Goal: Find specific page/section: Find specific page/section

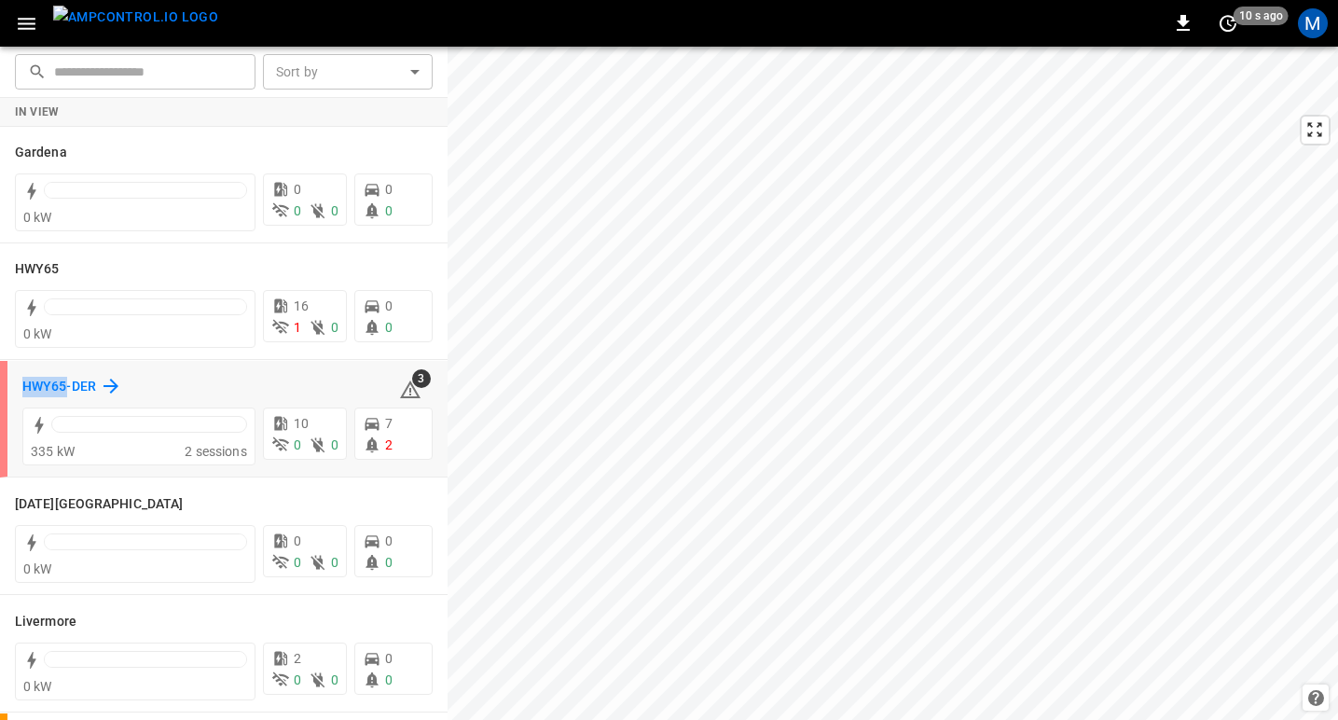
click at [51, 386] on h6 "HWY65-DER" at bounding box center [59, 387] width 74 height 21
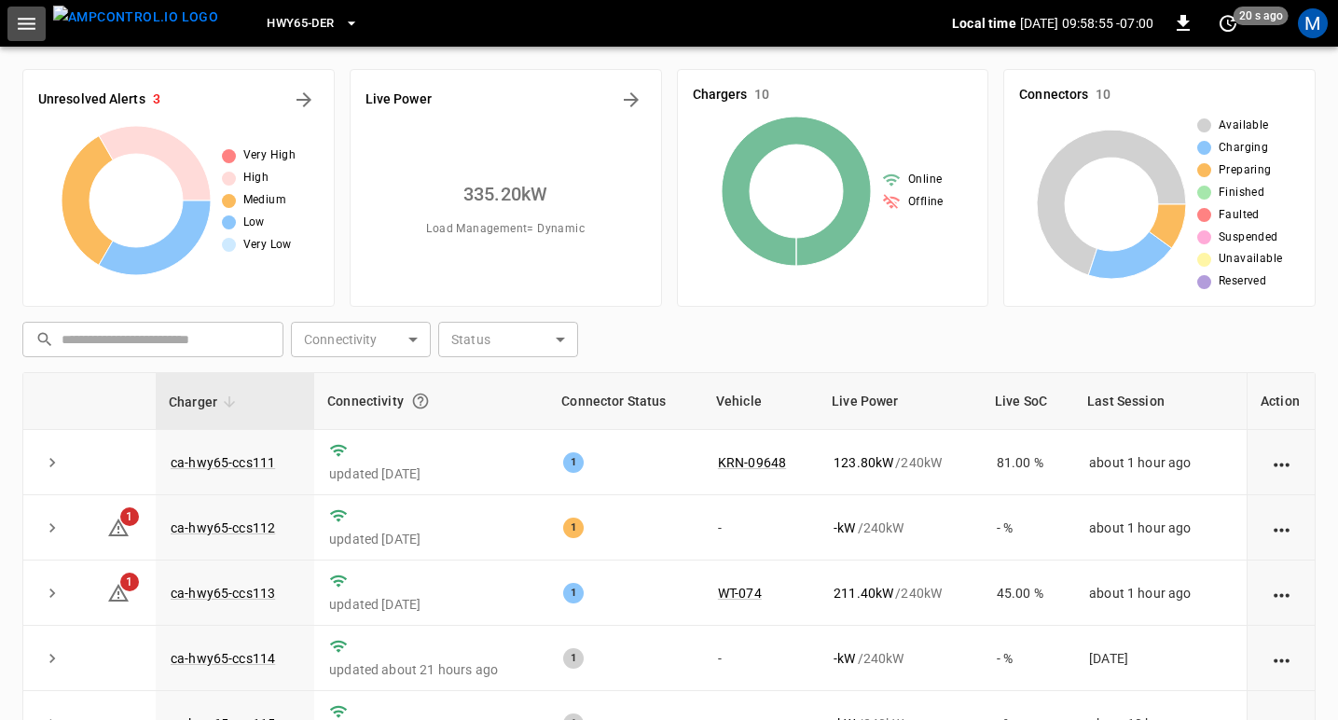
click at [31, 23] on icon "button" at bounding box center [27, 24] width 18 height 12
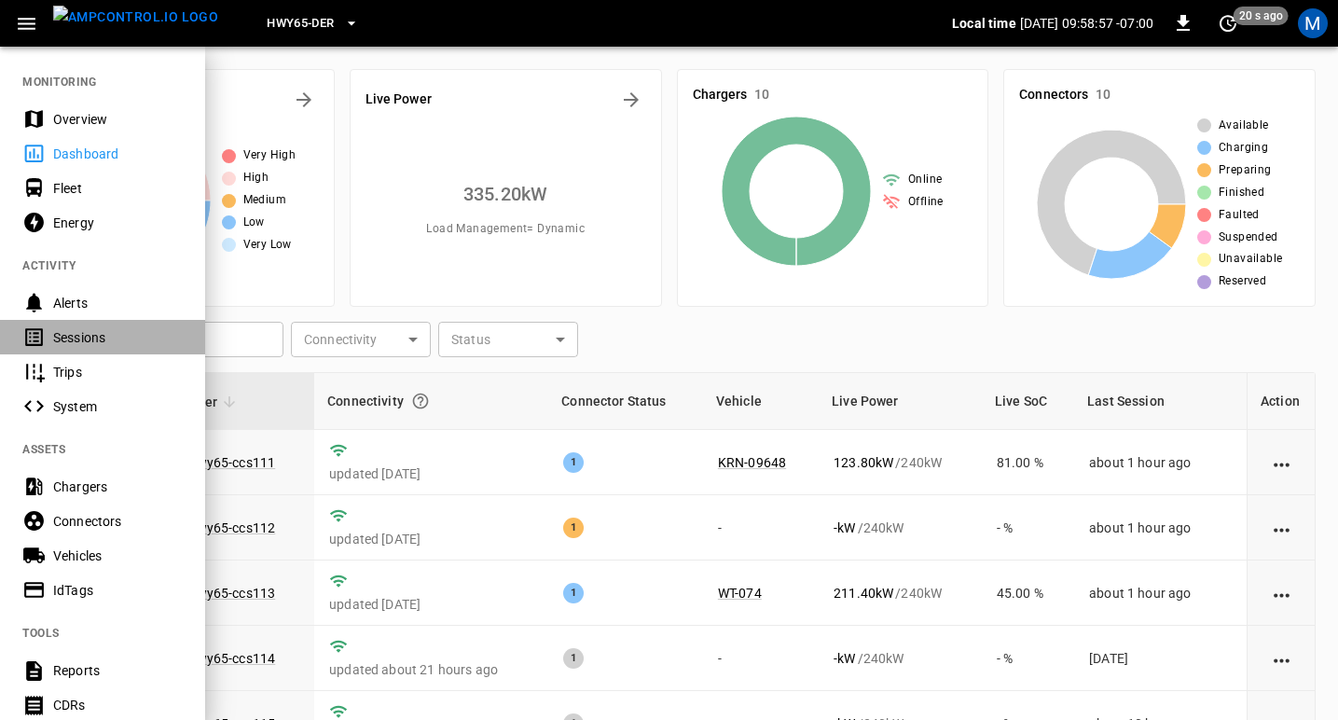
click at [84, 330] on div "Sessions" at bounding box center [118, 337] width 130 height 19
